Goal: Information Seeking & Learning: Check status

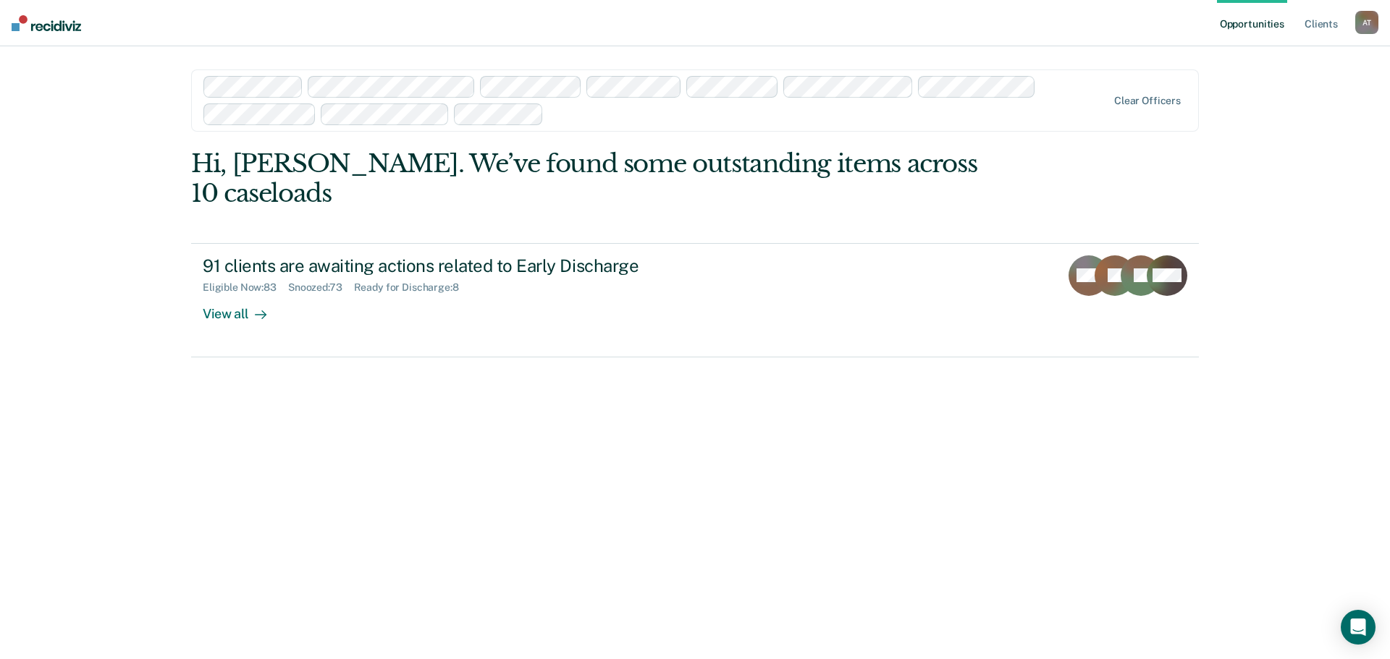
click at [1004, 112] on div at bounding box center [827, 114] width 557 height 17
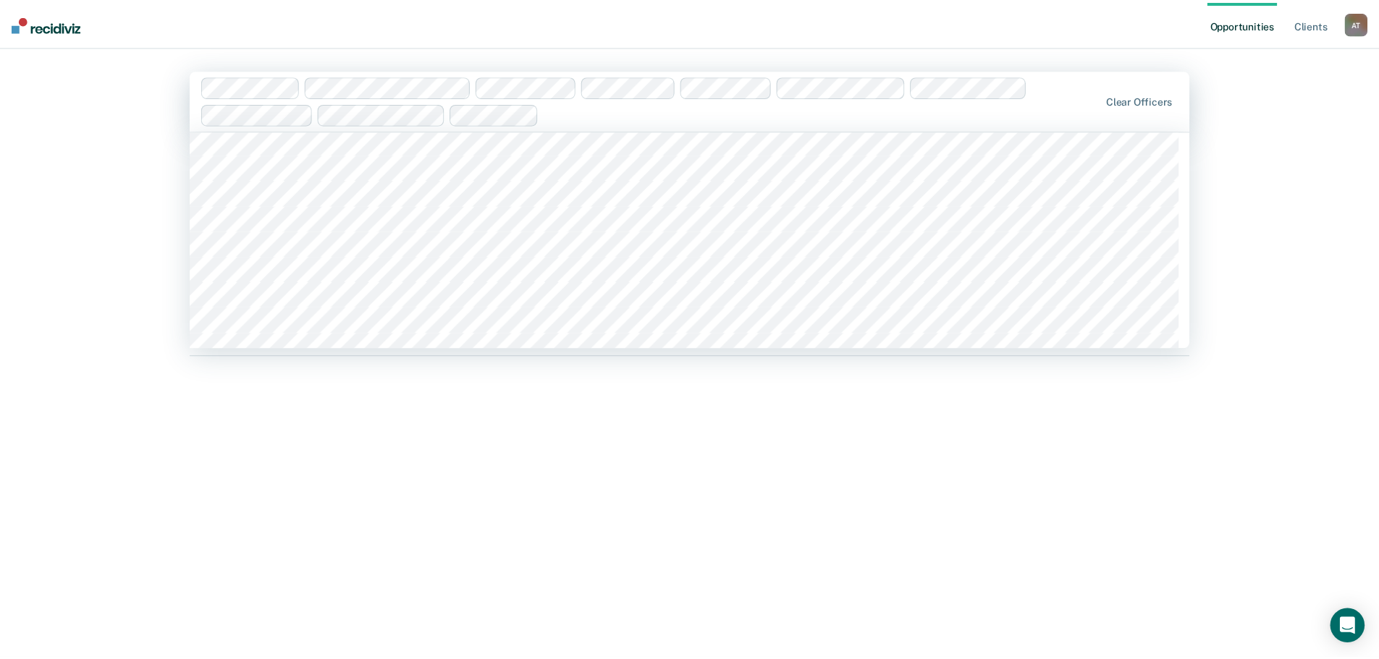
scroll to position [1520, 0]
click at [961, 113] on div at bounding box center [828, 113] width 559 height 17
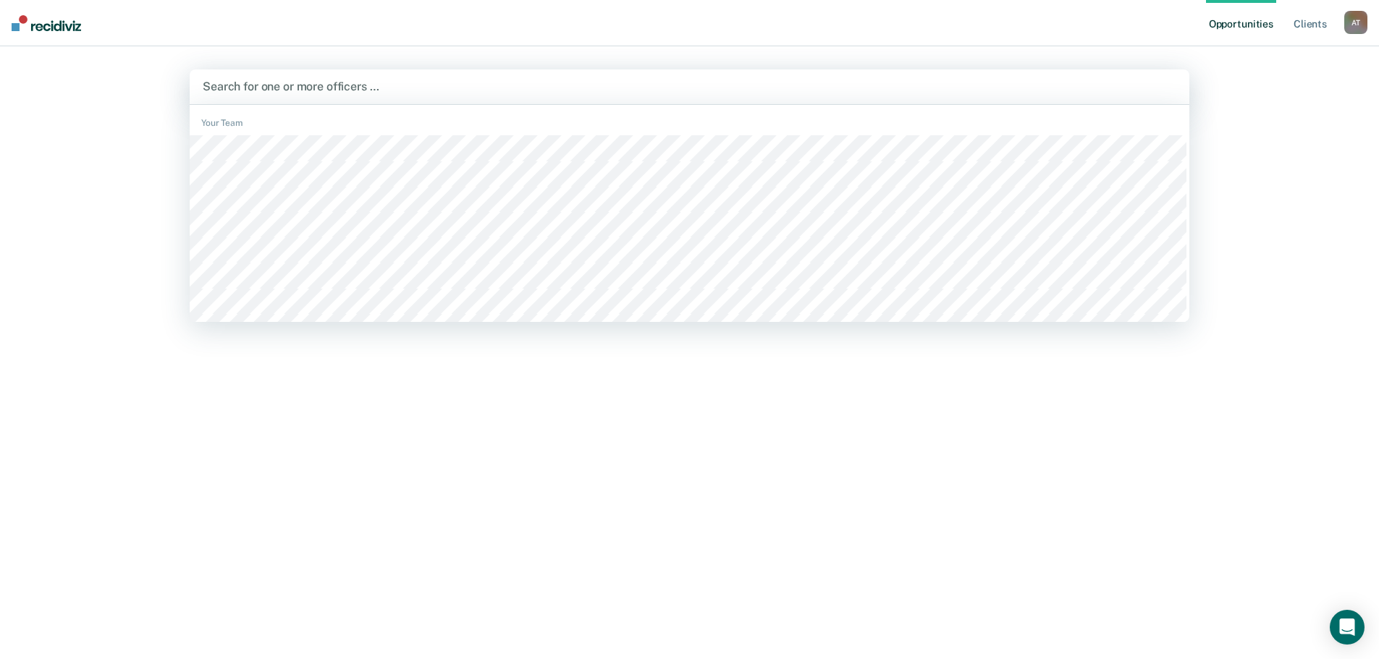
click at [356, 83] on div at bounding box center [689, 86] width 973 height 17
click at [394, 86] on div at bounding box center [689, 86] width 973 height 17
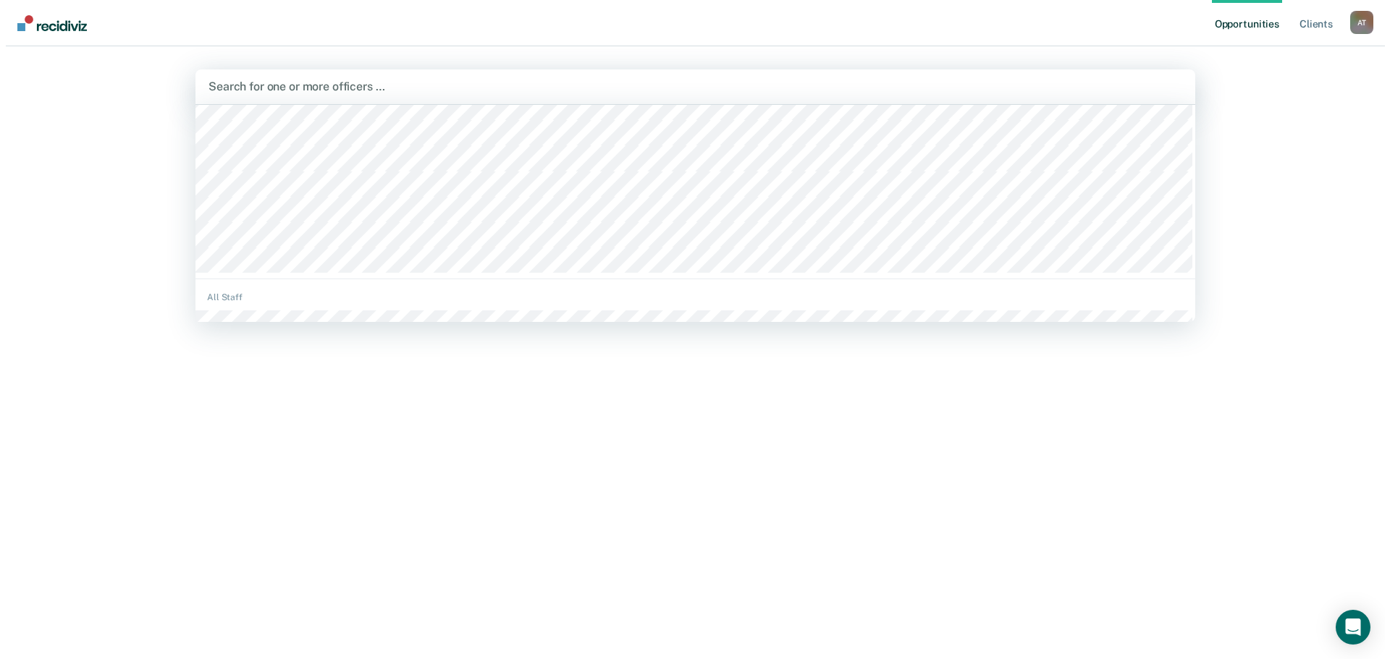
scroll to position [145, 0]
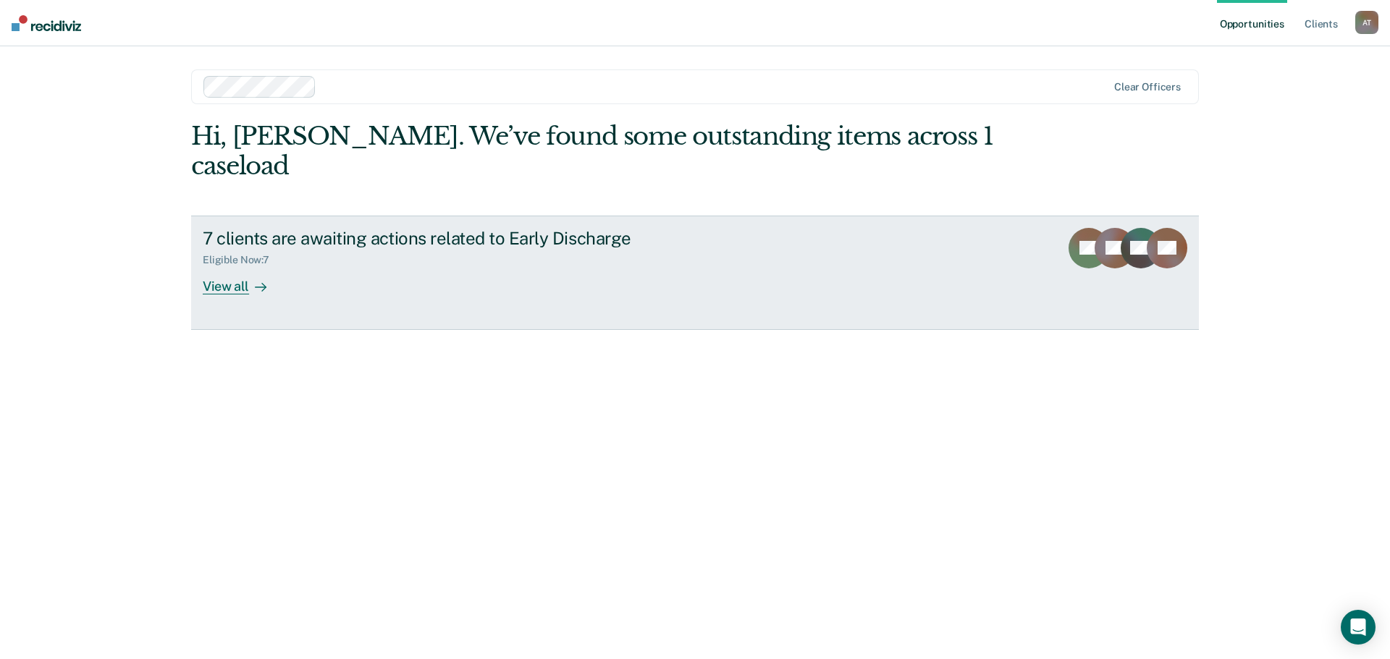
click at [240, 266] on div "View all" at bounding box center [243, 280] width 81 height 28
